Goal: Task Accomplishment & Management: Manage account settings

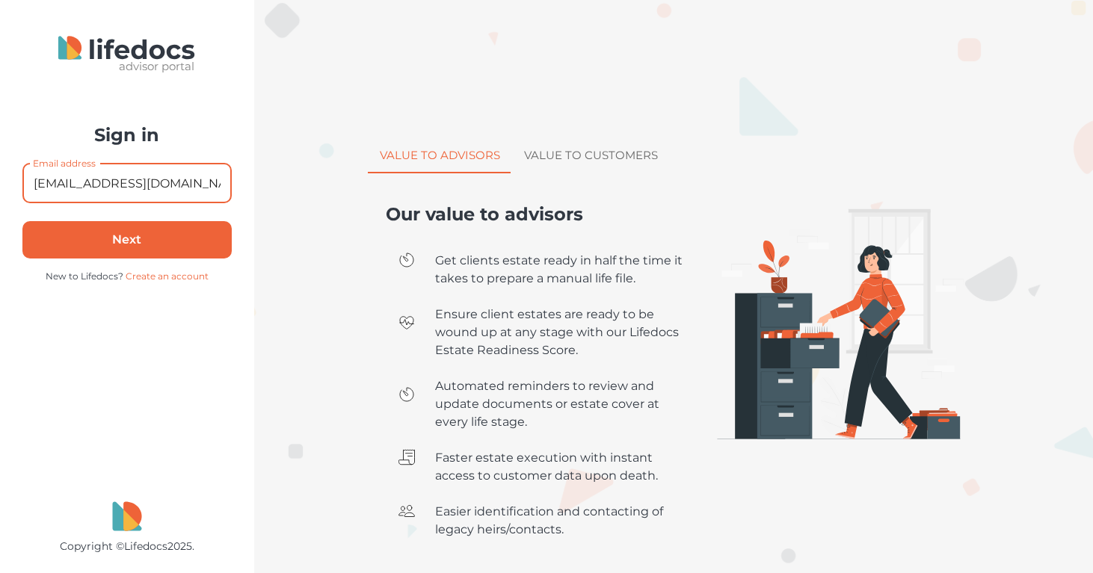
click at [161, 247] on button "Next" at bounding box center [126, 239] width 209 height 37
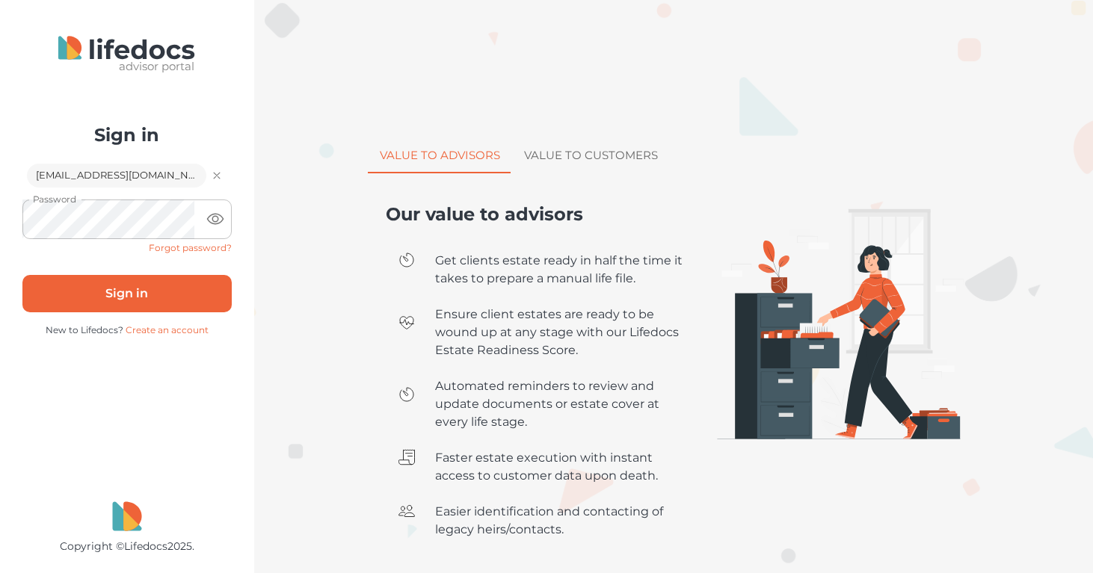
click at [174, 297] on button "Sign in" at bounding box center [126, 293] width 209 height 37
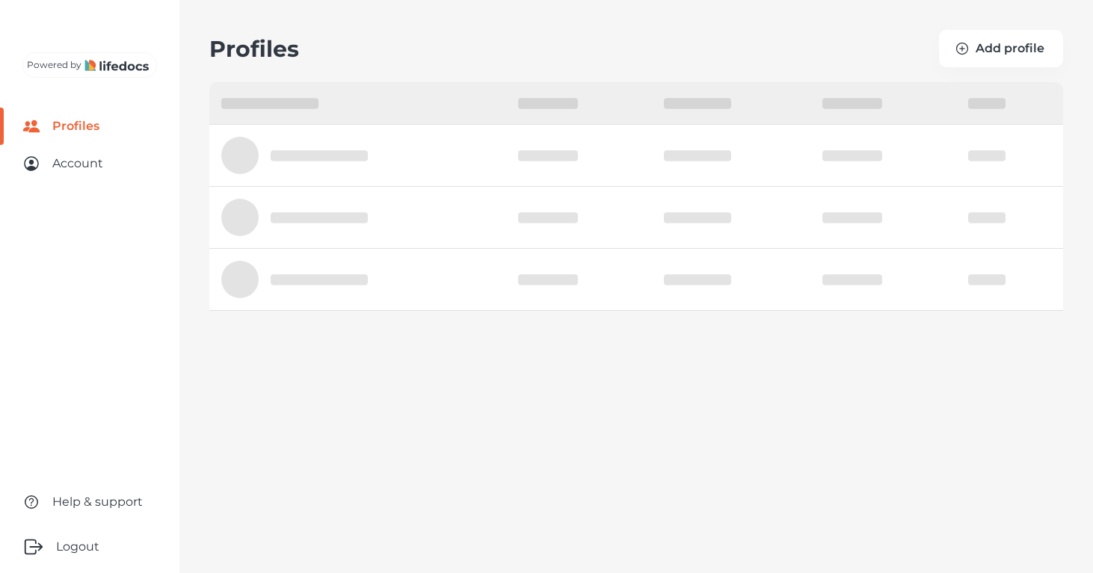
select select "10"
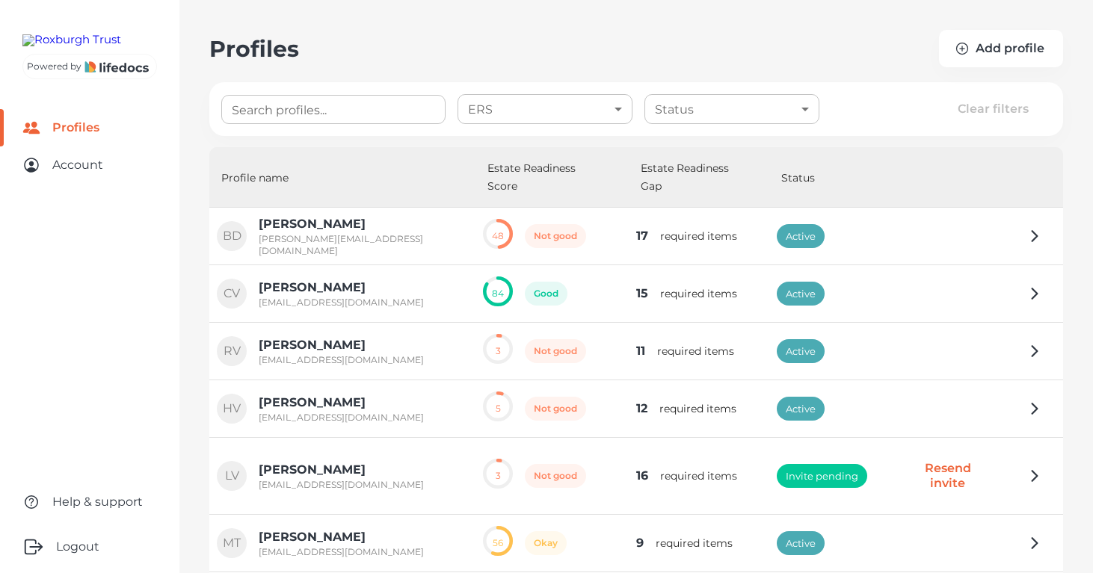
click at [337, 106] on input "Search profiles..." at bounding box center [333, 109] width 224 height 29
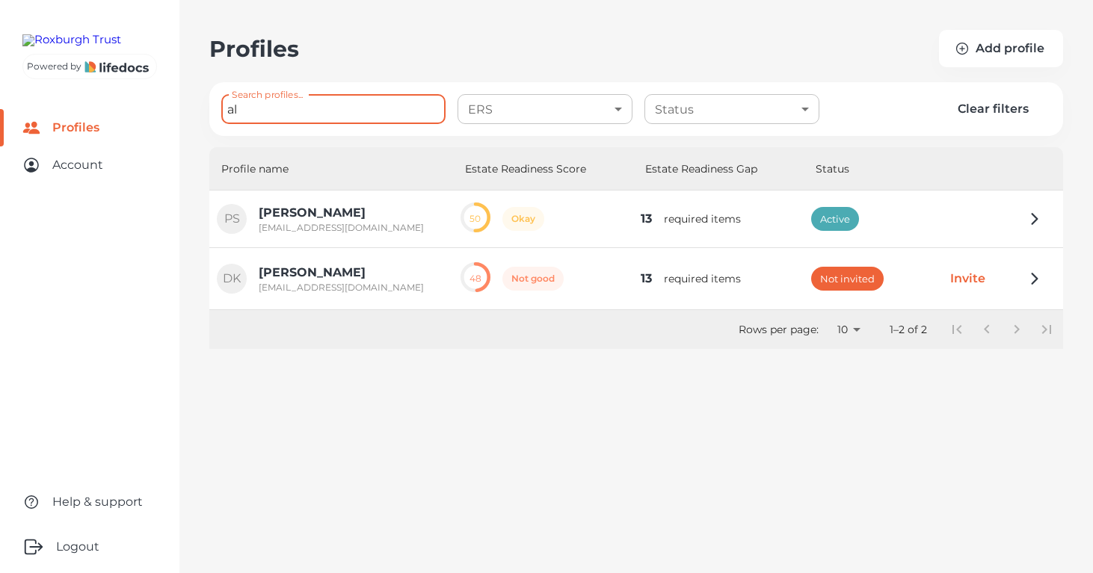
type input "a"
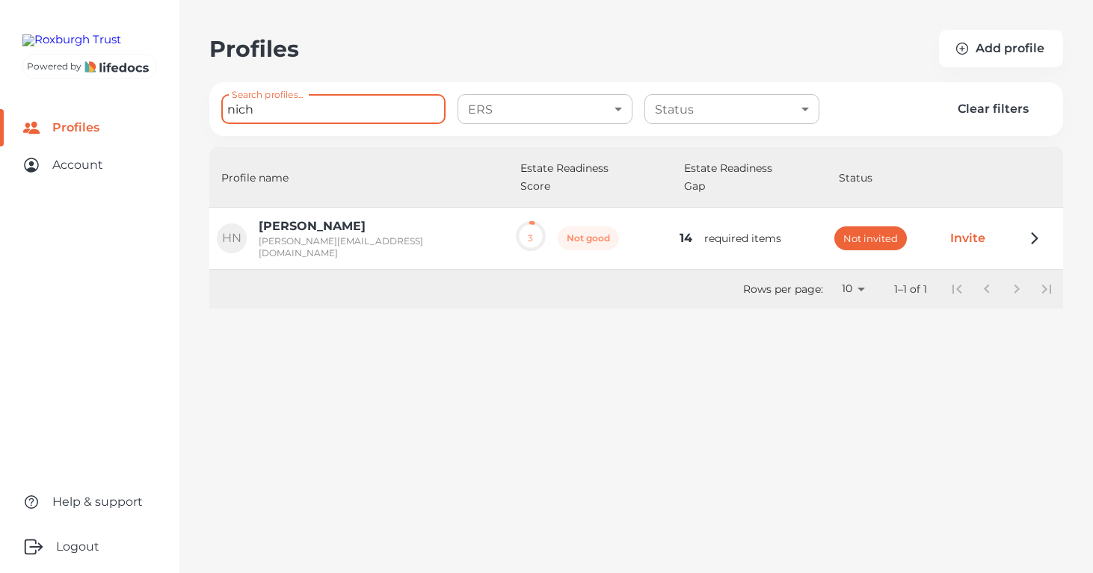
type input "nich"
click at [783, 376] on div "Profile name Estate Readiness Score Estate Readiness Gap Status HN [PERSON_NAME…" at bounding box center [636, 446] width 854 height 598
click at [311, 208] on td "HN [PERSON_NAME] [PERSON_NAME][EMAIL_ADDRESS][DOMAIN_NAME]" at bounding box center [358, 239] width 299 height 62
click at [300, 235] on p "[PERSON_NAME][EMAIL_ADDRESS][DOMAIN_NAME]" at bounding box center [380, 247] width 242 height 24
click at [304, 218] on p "[PERSON_NAME]" at bounding box center [380, 227] width 242 height 18
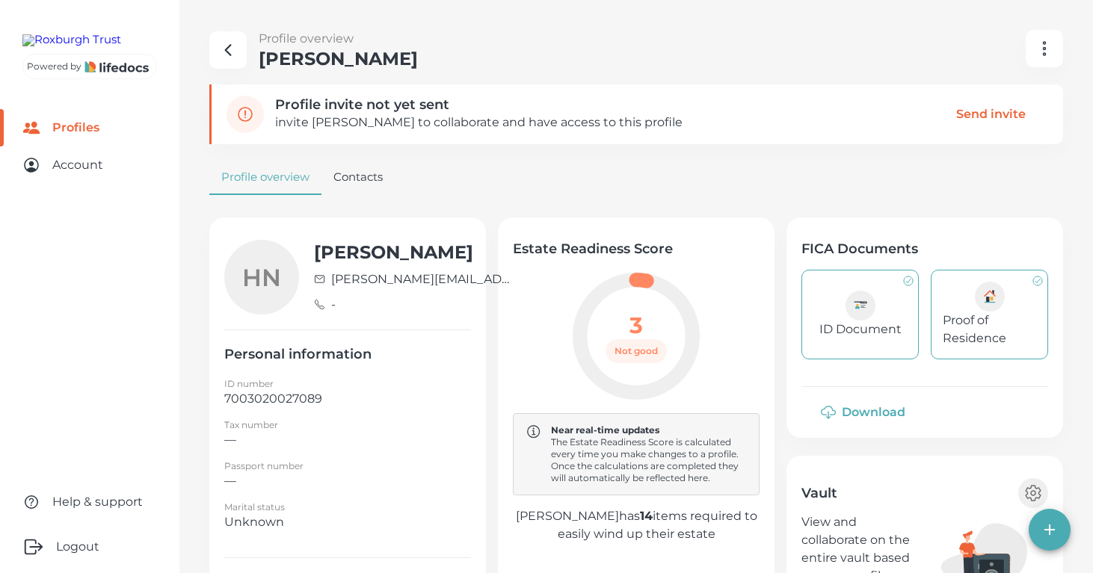
click at [1047, 47] on icon "manage profiles" at bounding box center [1044, 49] width 18 height 18
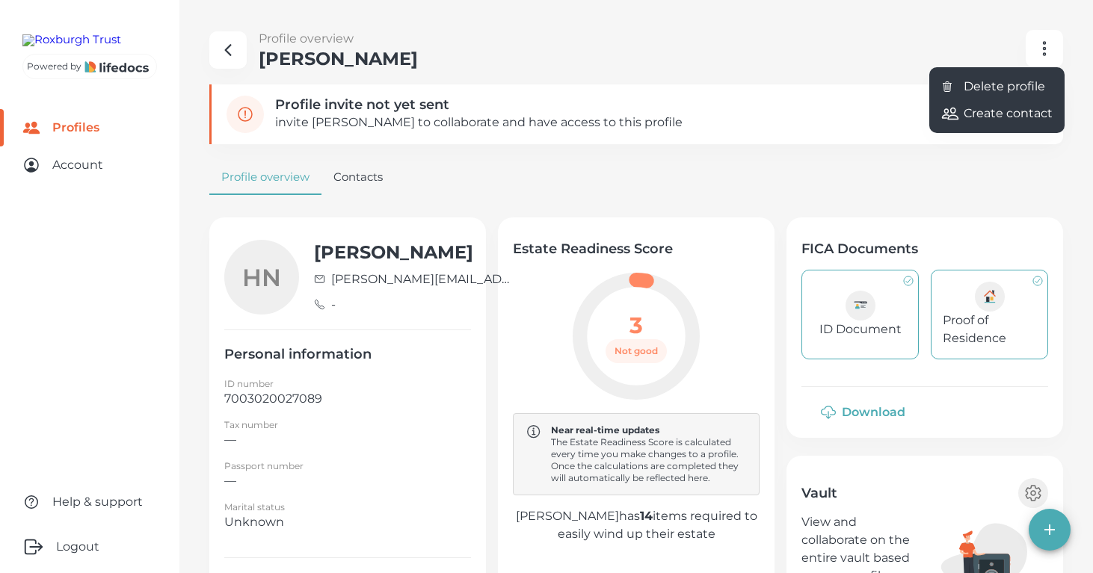
click at [1022, 78] on li "Delete profile" at bounding box center [996, 86] width 135 height 27
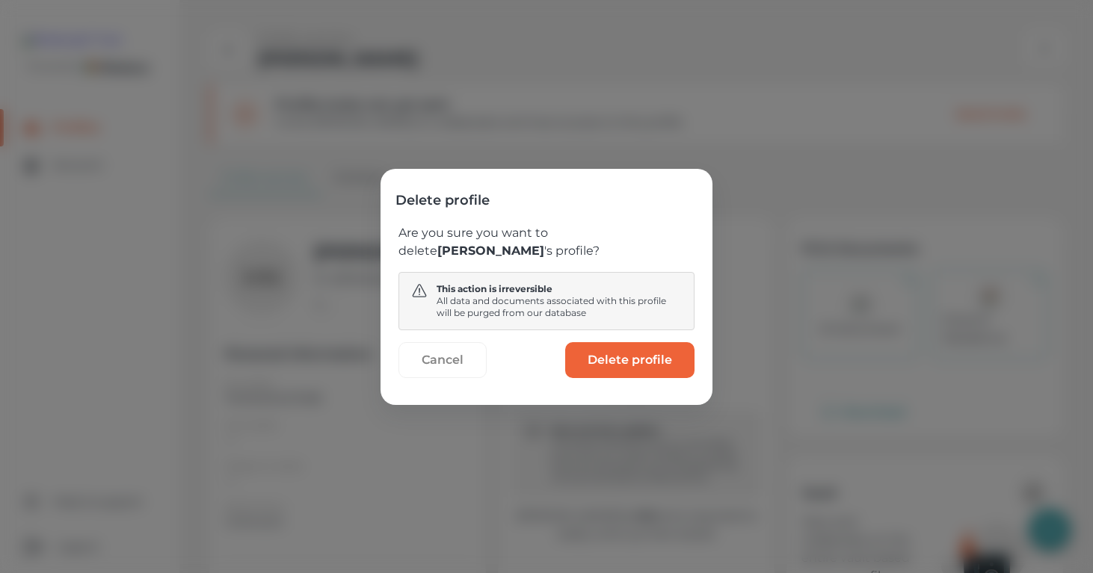
click at [650, 363] on profile "Delete profile" at bounding box center [629, 360] width 129 height 36
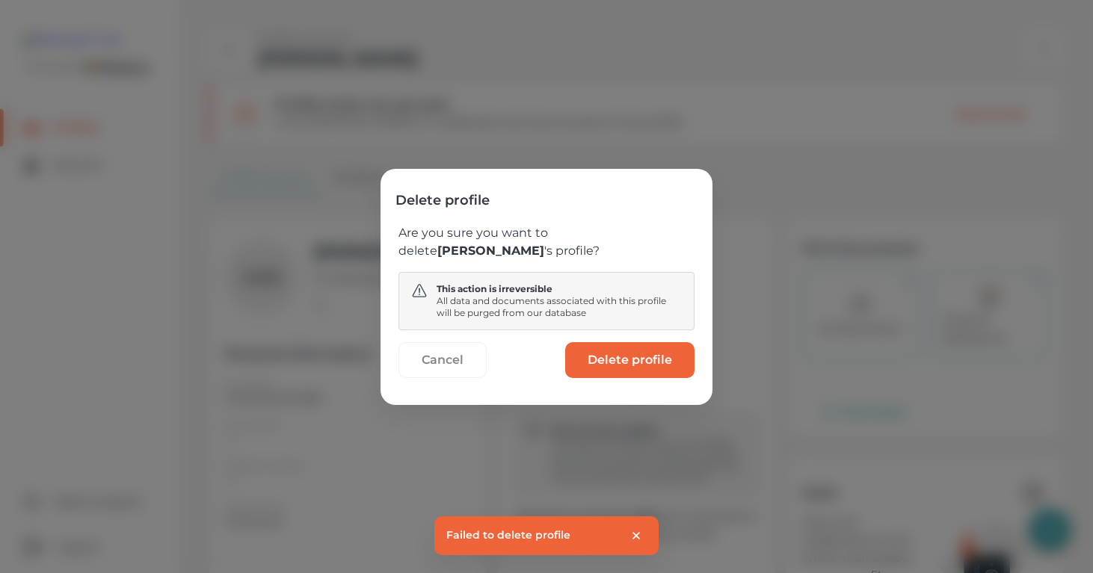
click at [650, 363] on profile "Delete profile" at bounding box center [629, 360] width 129 height 36
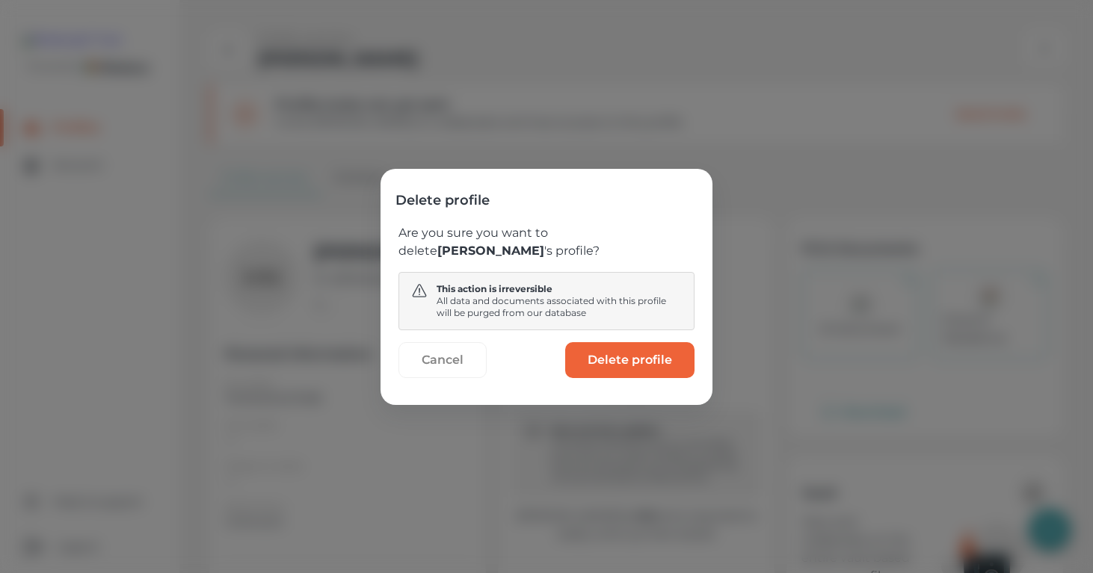
click at [641, 352] on profile "Delete profile" at bounding box center [629, 360] width 129 height 36
